Goal: Check status: Check status

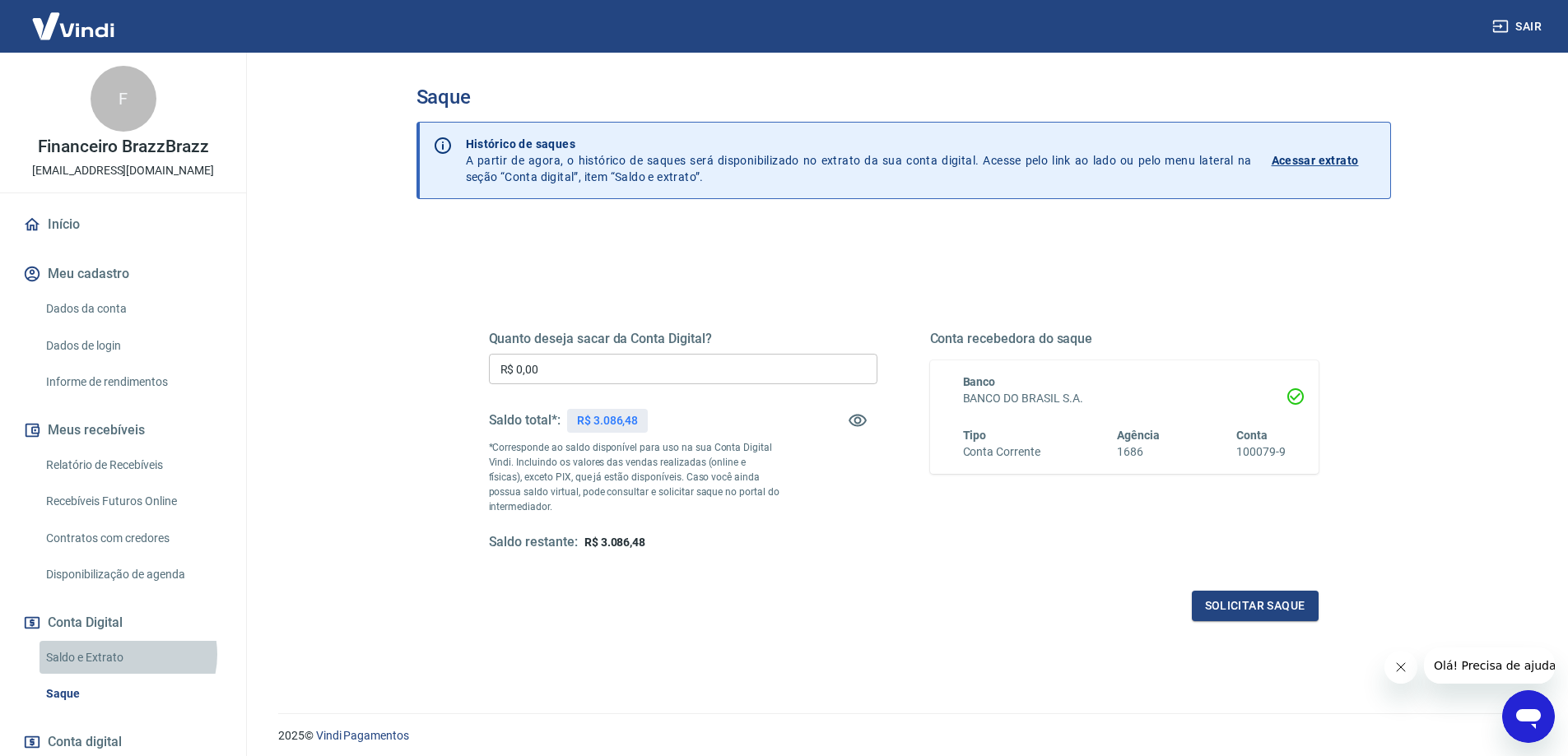
click at [123, 655] on link "Saldo e Extrato" at bounding box center [132, 658] width 186 height 34
